Goal: Task Accomplishment & Management: Use online tool/utility

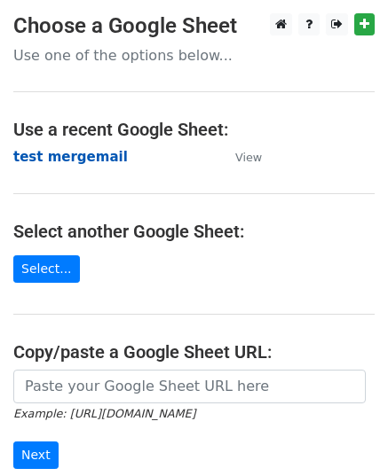
click at [62, 155] on strong "test mergemail" at bounding box center [70, 157] width 114 height 16
click at [85, 155] on strong "test mergemail" at bounding box center [70, 157] width 114 height 16
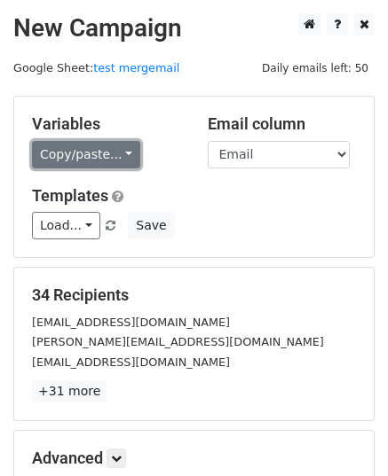
click at [96, 161] on link "Copy/paste..." at bounding box center [86, 154] width 108 height 27
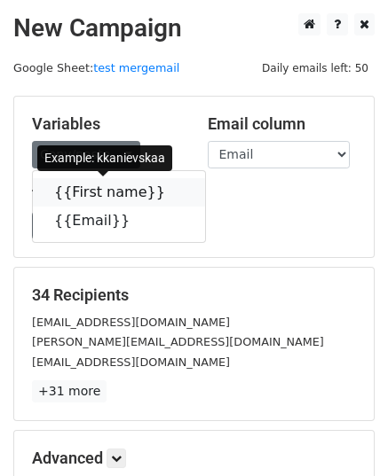
click at [74, 189] on link "{{First name}}" at bounding box center [119, 192] width 172 height 28
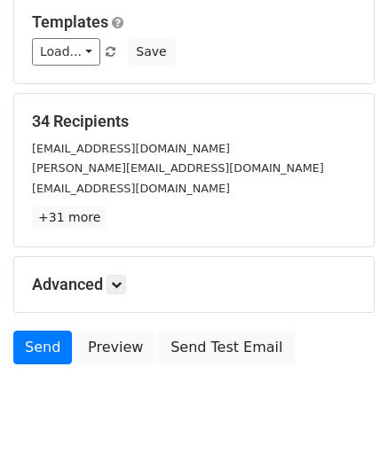
scroll to position [209, 0]
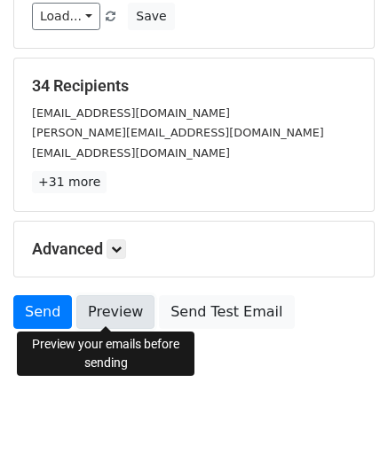
click at [111, 308] on link "Preview" at bounding box center [115, 312] width 78 height 34
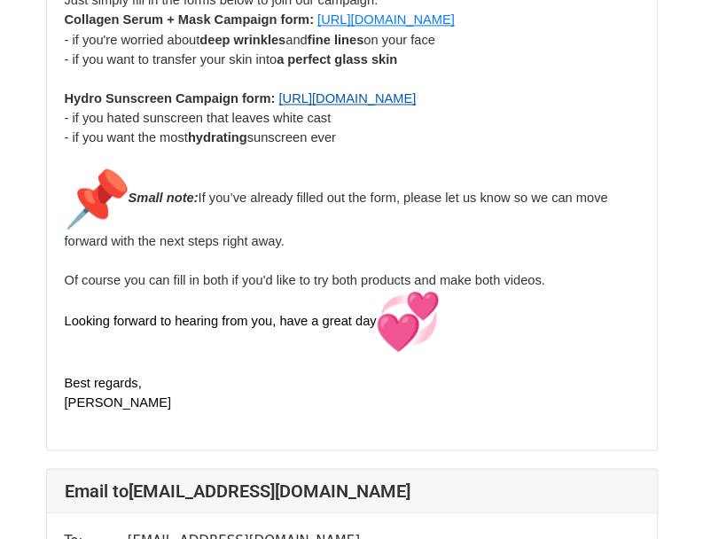
scroll to position [3015, 0]
